Goal: Find specific page/section

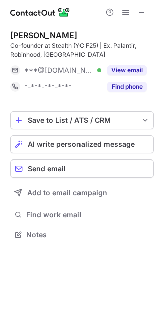
scroll to position [228, 160]
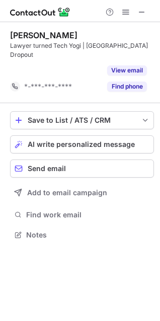
scroll to position [203, 160]
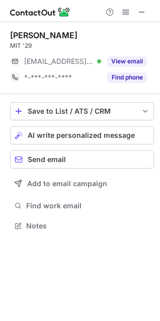
scroll to position [219, 160]
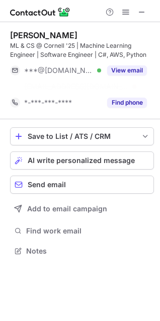
scroll to position [228, 160]
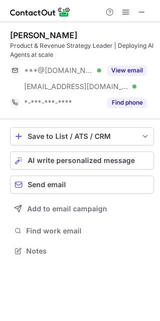
scroll to position [244, 160]
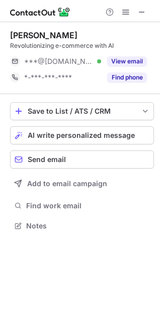
scroll to position [219, 160]
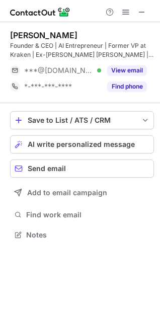
scroll to position [228, 160]
